Goal: Download file/media

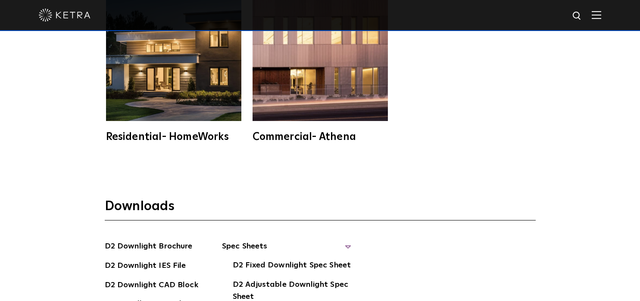
scroll to position [2153, 0]
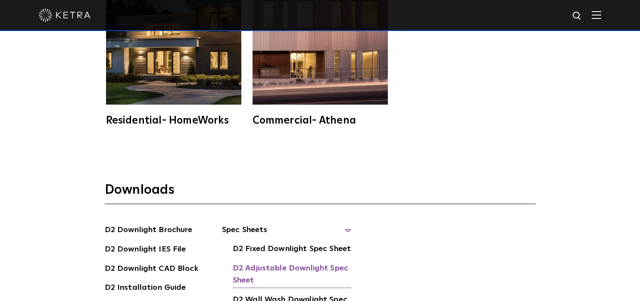
click at [311, 263] on link "D2 Adjustable Downlight Spec Sheet" at bounding box center [292, 276] width 119 height 26
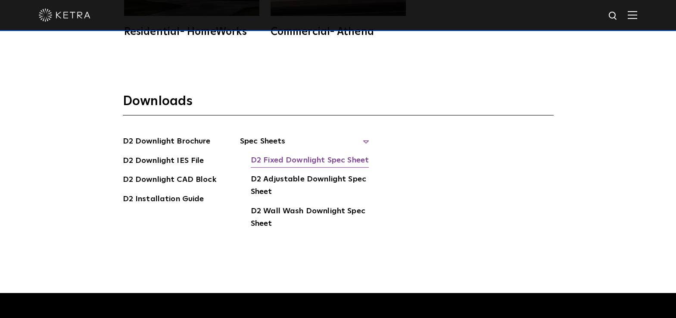
scroll to position [2289, 0]
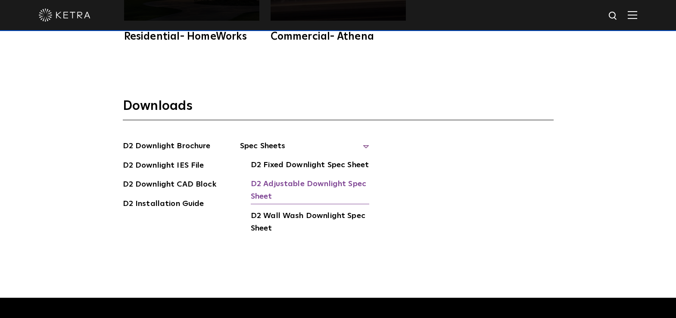
click at [289, 178] on link "D2 Adjustable Downlight Spec Sheet" at bounding box center [310, 191] width 119 height 26
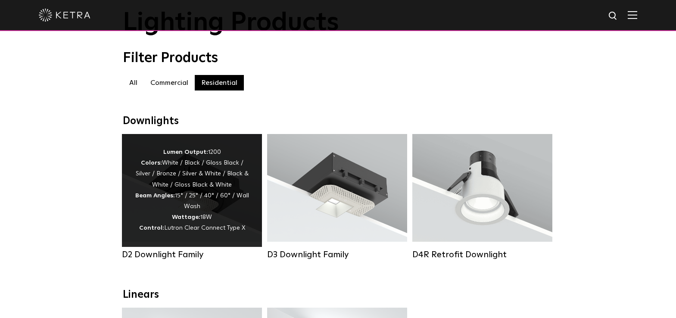
scroll to position [100, 0]
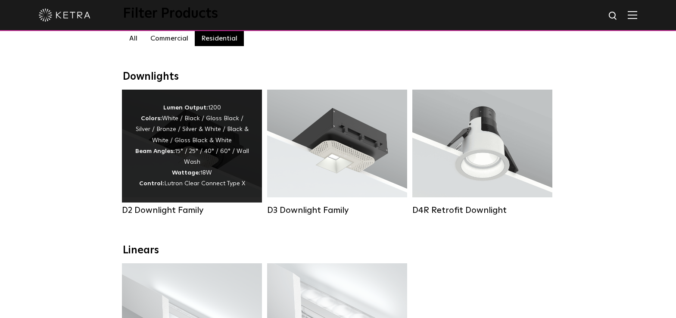
click at [206, 152] on div "Lumen Output: 1200 Colors: White / Black / Gloss Black / Silver / Bronze / Silv…" at bounding box center [192, 146] width 114 height 87
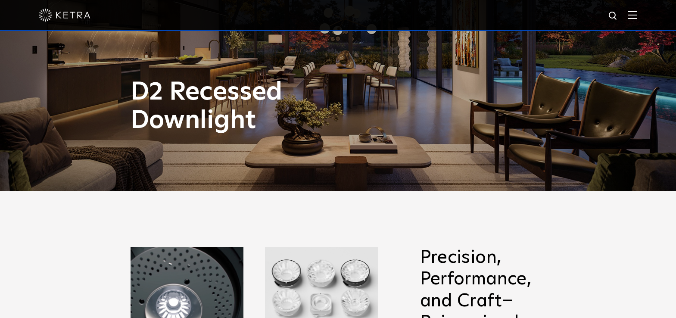
scroll to position [24, 0]
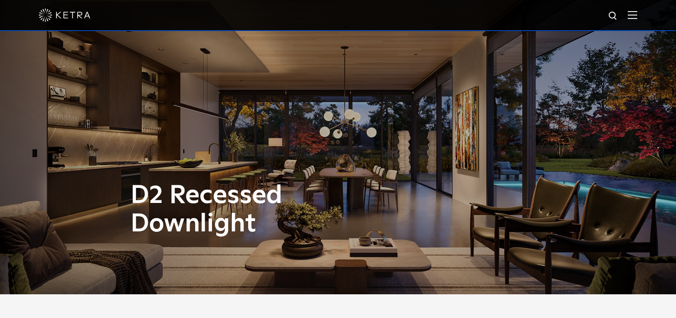
click at [619, 9] on div at bounding box center [338, 15] width 599 height 30
click at [618, 15] on img at bounding box center [613, 16] width 11 height 11
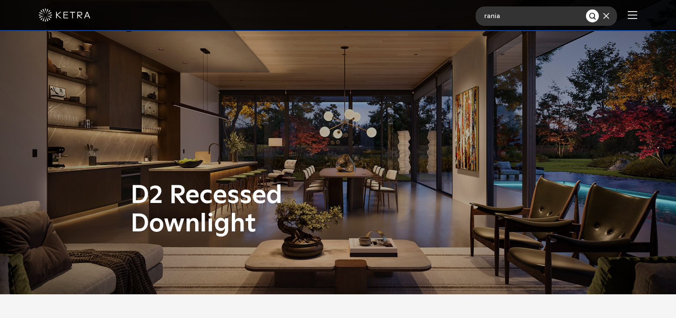
type input "rania"
click at [586, 9] on button "Search" at bounding box center [592, 15] width 13 height 13
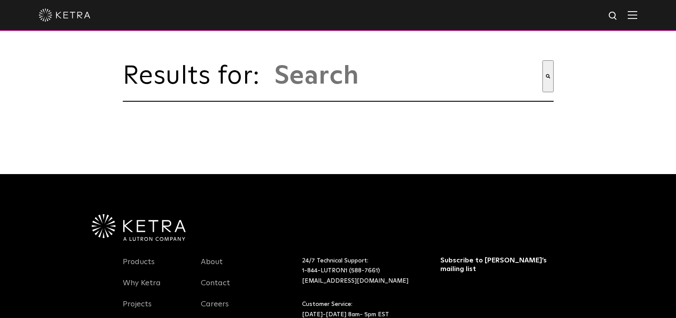
type input "rania"
